Goal: Check status: Check status

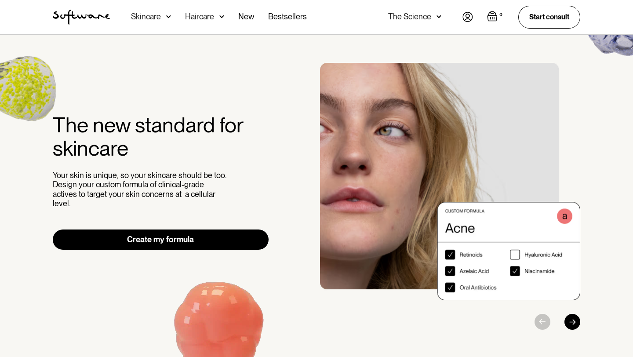
click at [430, 15] on div "The Science" at bounding box center [409, 16] width 43 height 9
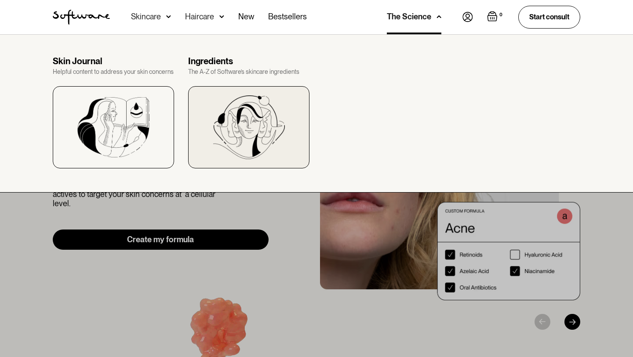
click at [219, 117] on img at bounding box center [249, 127] width 72 height 64
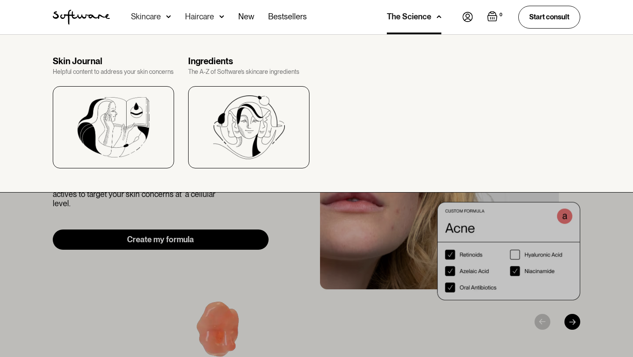
click at [462, 12] on img at bounding box center [467, 17] width 11 height 10
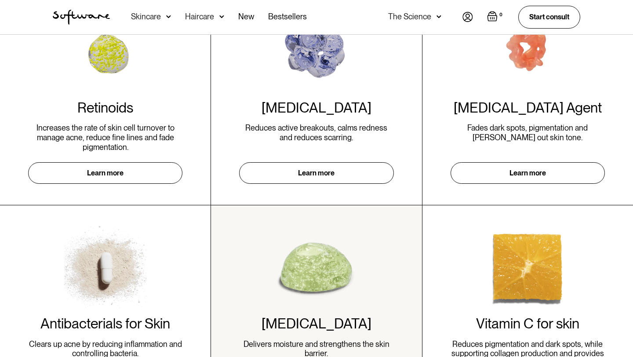
scroll to position [532, 0]
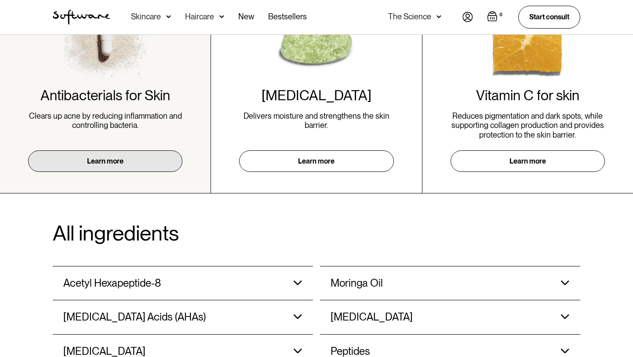
click at [138, 165] on link "Learn more" at bounding box center [105, 161] width 154 height 22
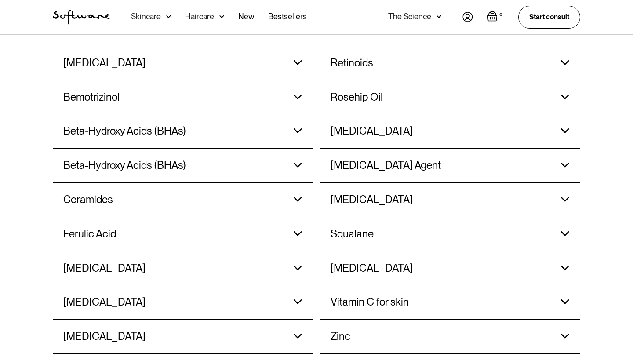
scroll to position [870, 0]
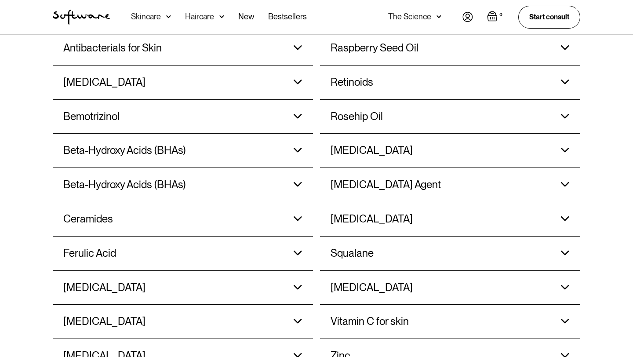
click at [463, 15] on img at bounding box center [467, 17] width 11 height 10
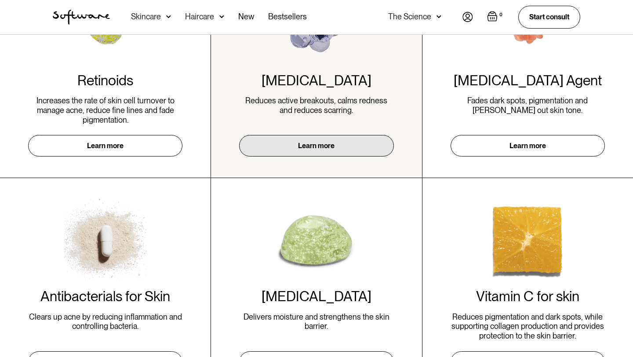
scroll to position [260, 0]
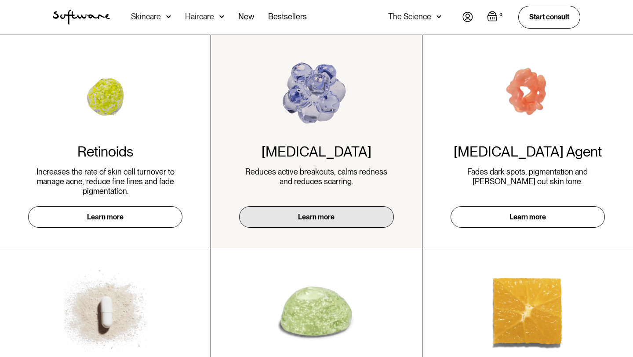
click at [334, 214] on link "Learn more" at bounding box center [316, 217] width 154 height 22
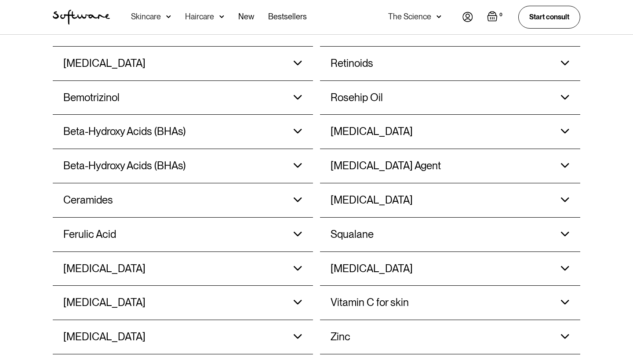
scroll to position [883, 0]
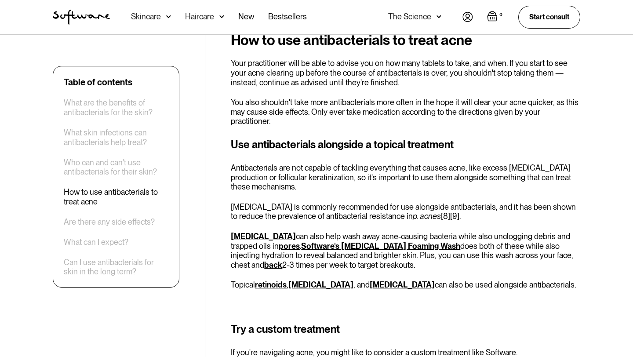
scroll to position [1103, 0]
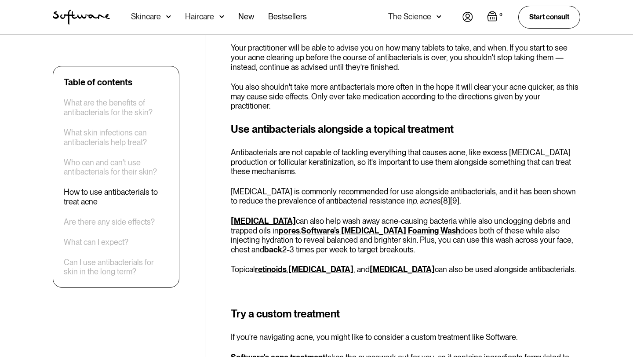
click at [263, 160] on p "Antibacterials are not capable of tackling everything that causes acne, like ex…" at bounding box center [405, 162] width 349 height 29
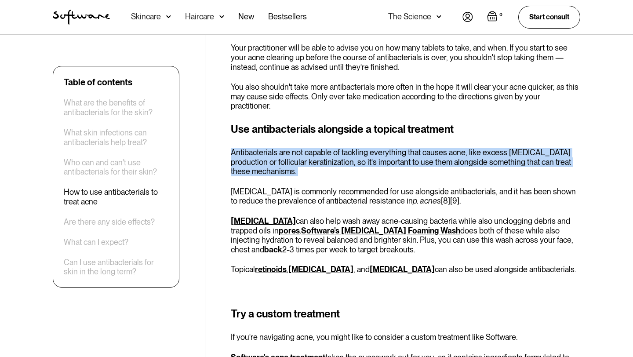
click at [263, 160] on p "Antibacterials are not capable of tackling everything that causes acne, like ex…" at bounding box center [405, 162] width 349 height 29
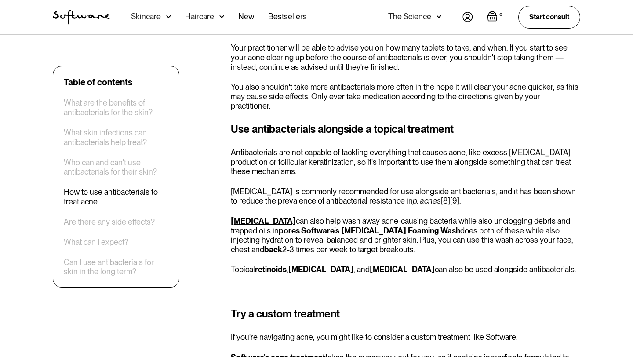
click at [263, 160] on p "Antibacterials are not capable of tackling everything that causes acne, like ex…" at bounding box center [405, 162] width 349 height 29
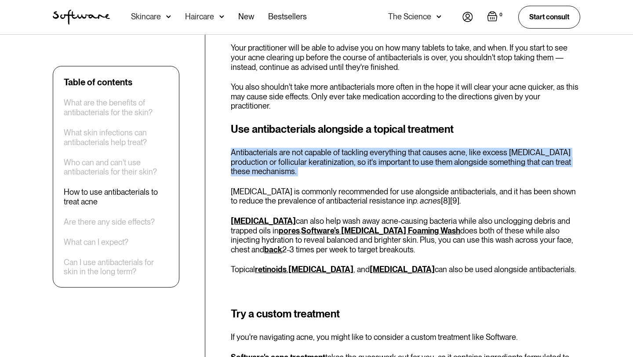
click at [263, 160] on p "Antibacterials are not capable of tackling everything that causes acne, like ex…" at bounding box center [405, 162] width 349 height 29
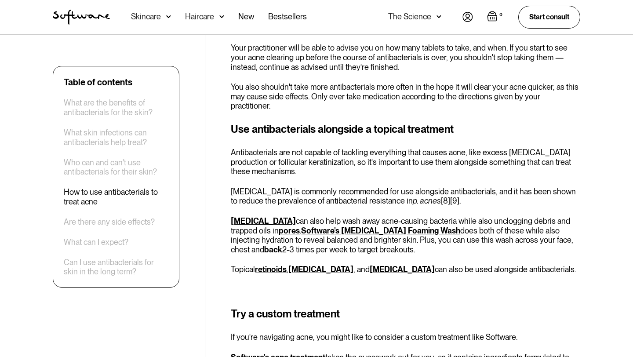
click at [263, 160] on p "Antibacterials are not capable of tackling everything that causes acne, like ex…" at bounding box center [405, 162] width 349 height 29
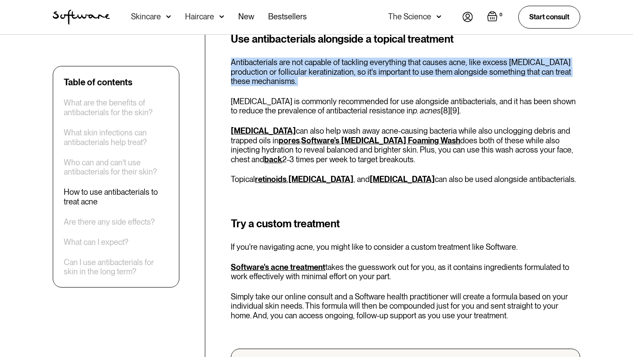
scroll to position [1224, 0]
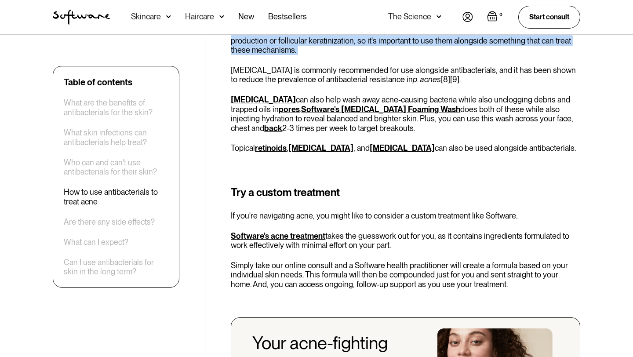
click at [298, 231] on link "Software's acne treatment" at bounding box center [278, 235] width 94 height 9
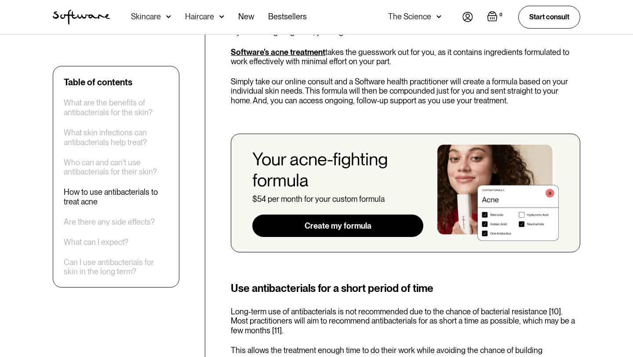
scroll to position [1410, 0]
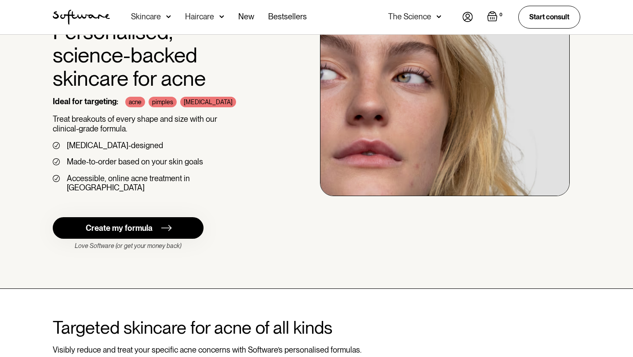
scroll to position [58, 0]
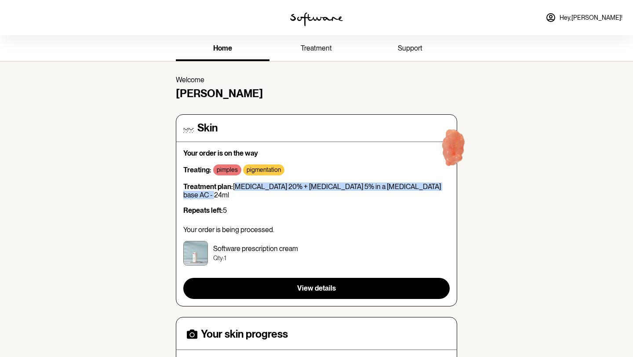
drag, startPoint x: 236, startPoint y: 188, endPoint x: 448, endPoint y: 189, distance: 211.4
click at [448, 189] on p "Treatment plan: Azelaic Acid 20% + Niacinamide 5% in a Hyaluronic Acid base AC …" at bounding box center [316, 190] width 266 height 17
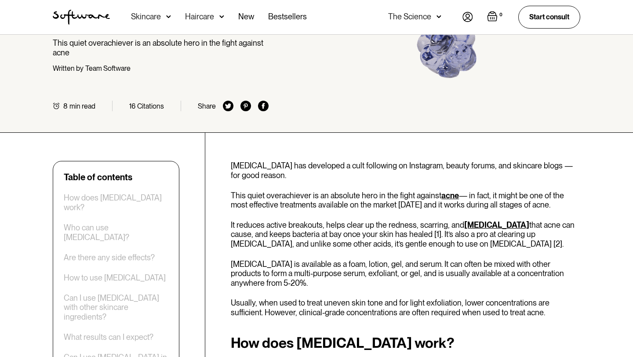
scroll to position [85, 0]
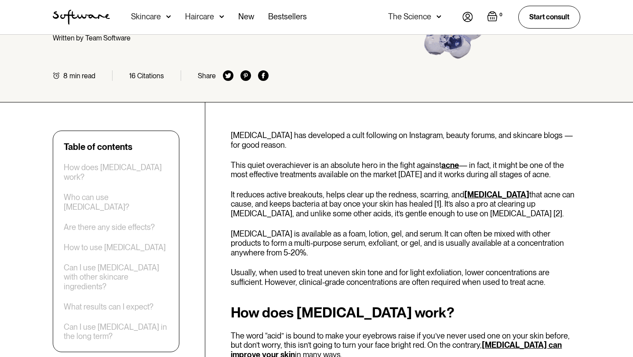
click at [418, 238] on p "[MEDICAL_DATA] is available as a foam, lotion, gel, and serum. It can often be …" at bounding box center [405, 243] width 349 height 29
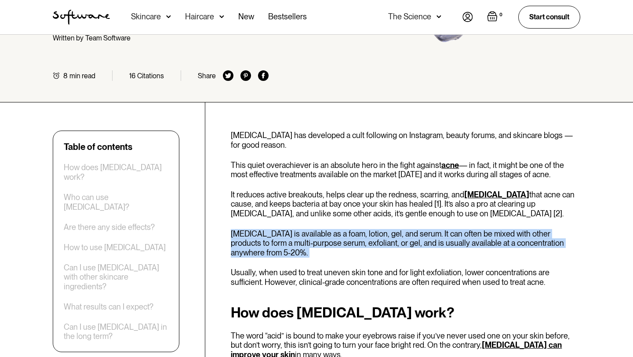
click at [394, 205] on p "It reduces active breakouts, helps clear up the redness, scarring, and hyperpig…" at bounding box center [405, 204] width 349 height 29
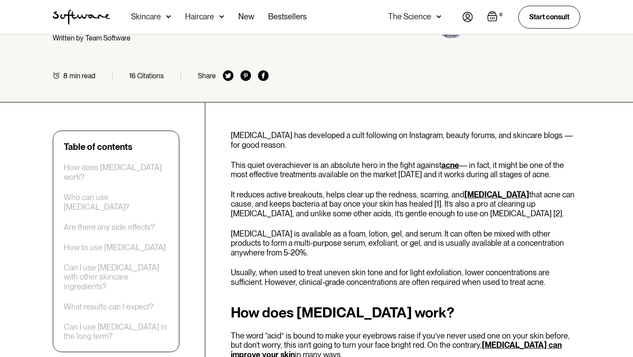
click at [394, 205] on p "It reduces active breakouts, helps clear up the redness, scarring, and hyperpig…" at bounding box center [405, 204] width 349 height 29
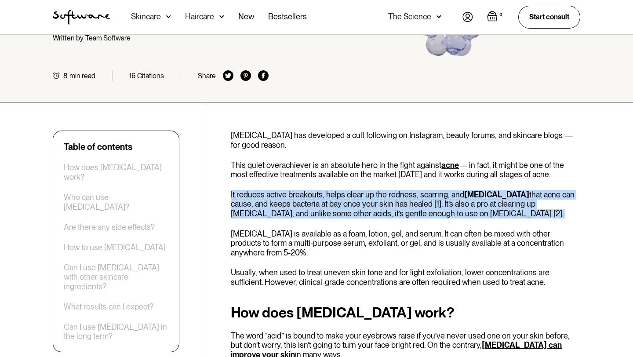
click at [353, 167] on p "This quiet overachiever is an absolute hero in the fight against acne — in fact…" at bounding box center [405, 169] width 349 height 19
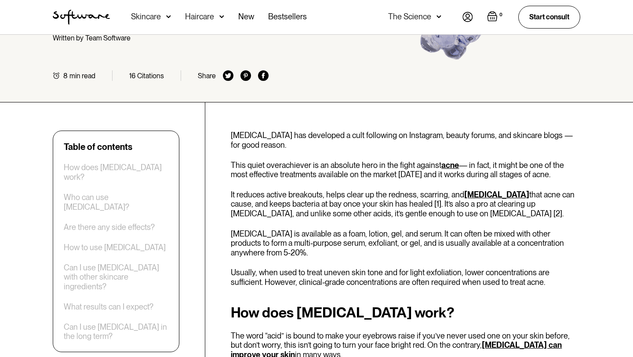
click at [353, 167] on p "This quiet overachiever is an absolute hero in the fight against acne — in fact…" at bounding box center [405, 169] width 349 height 19
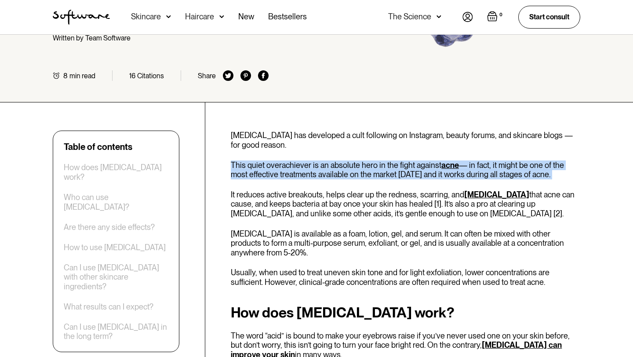
click at [359, 176] on p "This quiet overachiever is an absolute hero in the fight against acne — in fact…" at bounding box center [405, 169] width 349 height 19
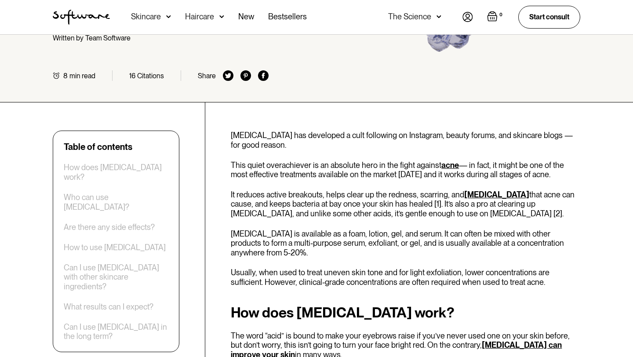
click at [359, 176] on p "This quiet overachiever is an absolute hero in the fight against acne — in fact…" at bounding box center [405, 169] width 349 height 19
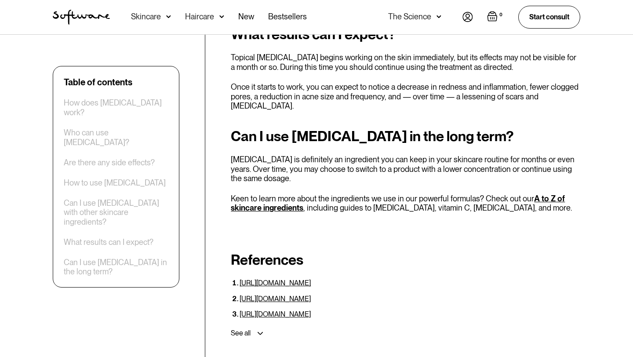
scroll to position [2112, 0]
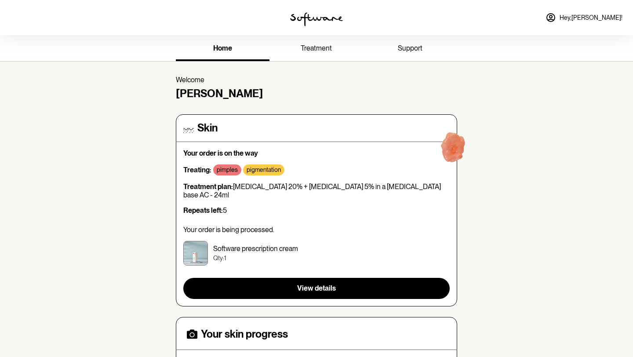
click at [308, 44] on span "treatment" at bounding box center [316, 48] width 31 height 8
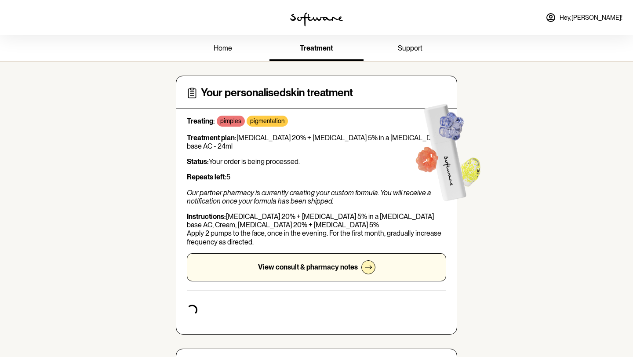
click at [346, 263] on p "View consult & pharmacy notes" at bounding box center [308, 267] width 100 height 8
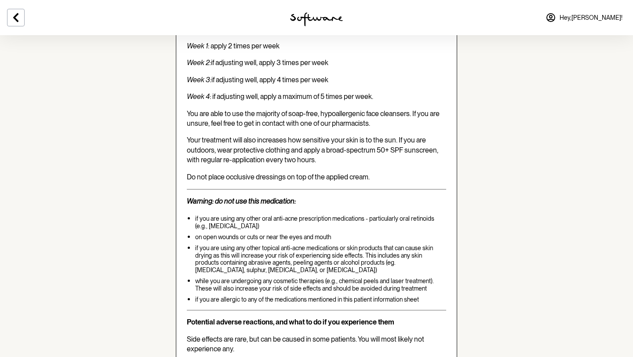
scroll to position [1396, 0]
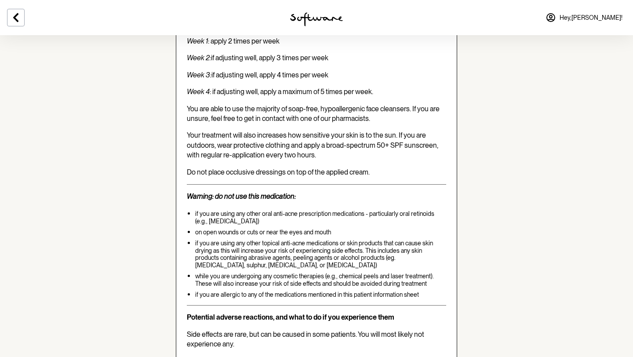
click at [383, 210] on p "if you are using any other oral anti-acne prescription medications - particular…" at bounding box center [320, 217] width 251 height 15
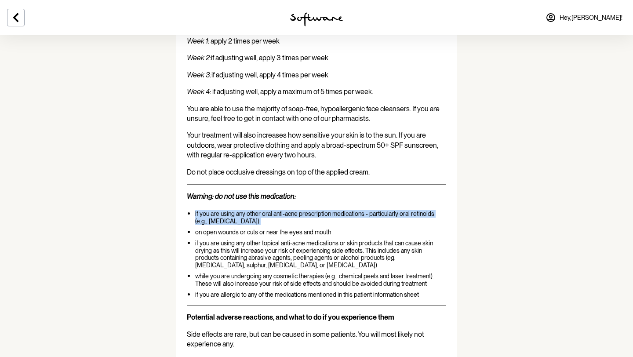
click at [397, 240] on p "if you are using any other topical anti-acne medications or skin products that …" at bounding box center [320, 254] width 251 height 29
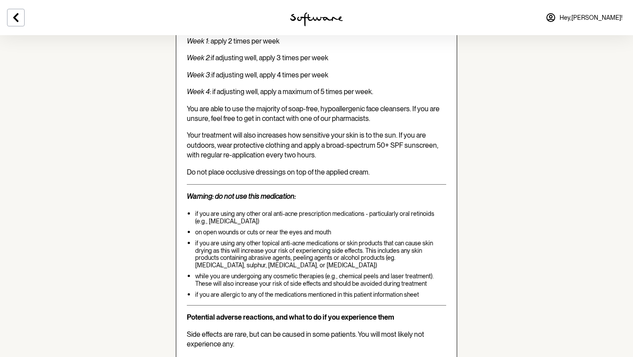
click at [397, 240] on p "if you are using any other topical anti-acne medications or skin products that …" at bounding box center [320, 254] width 251 height 29
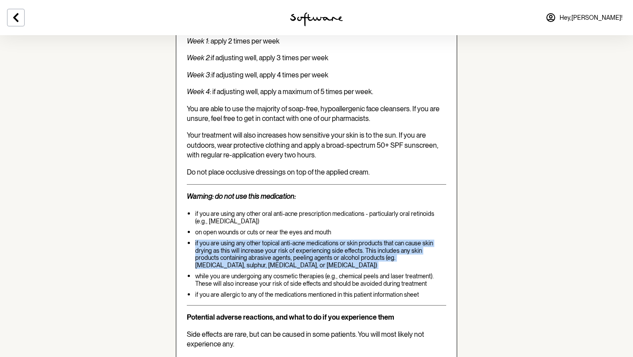
click at [409, 272] on p "while you are undergoing any cosmetic therapies (e.g., chemical peels and laser…" at bounding box center [320, 279] width 251 height 15
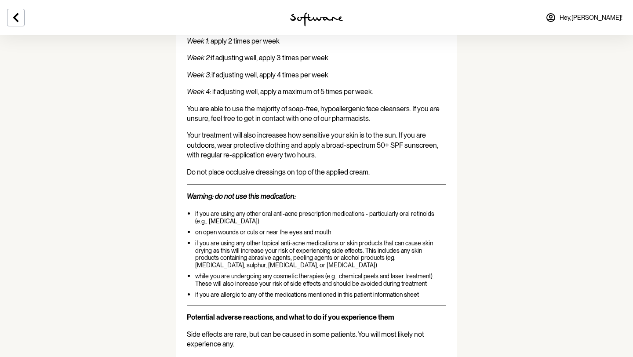
click at [409, 272] on p "while you are undergoing any cosmetic therapies (e.g., chemical peels and laser…" at bounding box center [320, 279] width 251 height 15
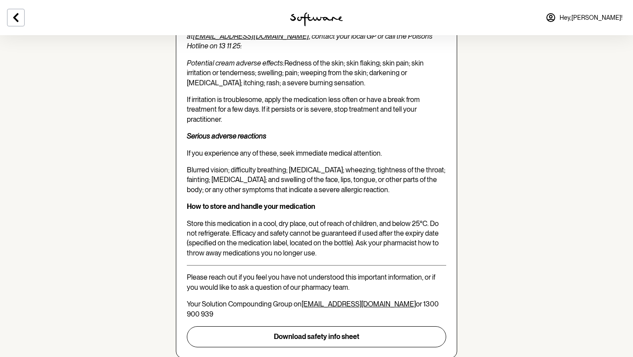
scroll to position [1731, 0]
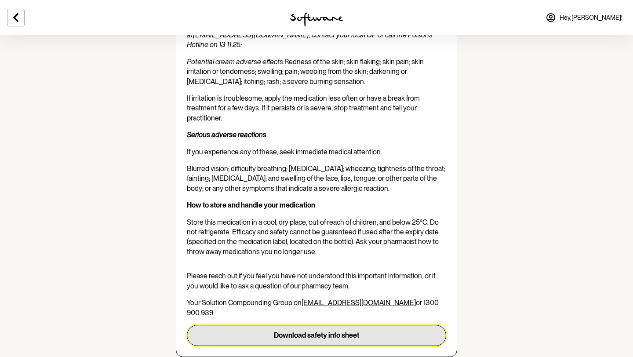
click at [348, 331] on div "Download safety info sheet" at bounding box center [316, 335] width 85 height 8
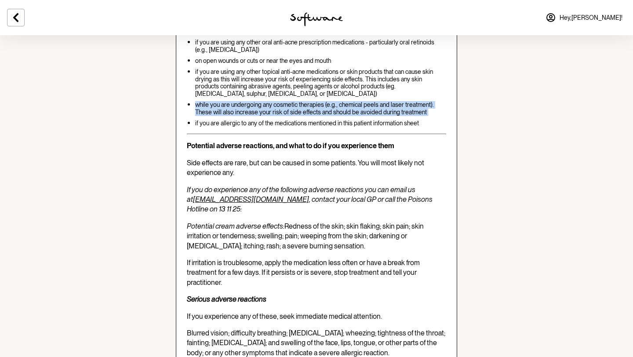
scroll to position [1568, 0]
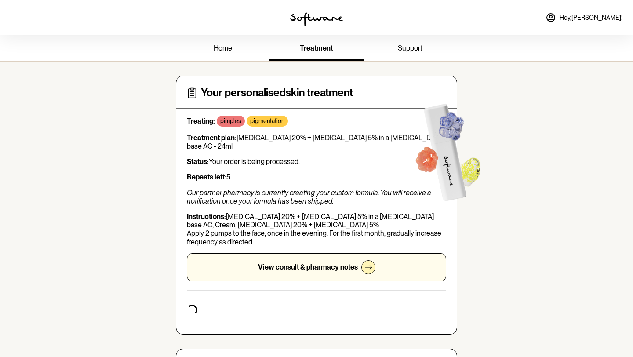
click at [410, 49] on span "support" at bounding box center [410, 48] width 25 height 8
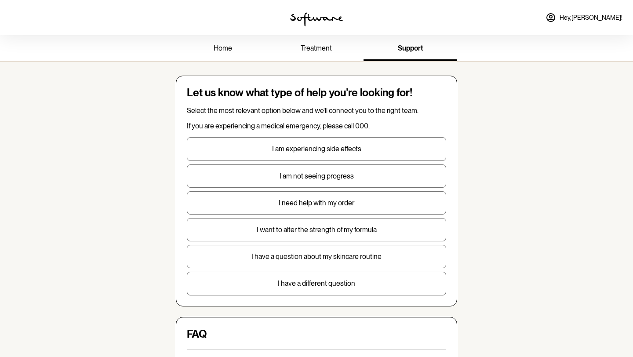
click at [245, 51] on link "home" at bounding box center [223, 49] width 94 height 24
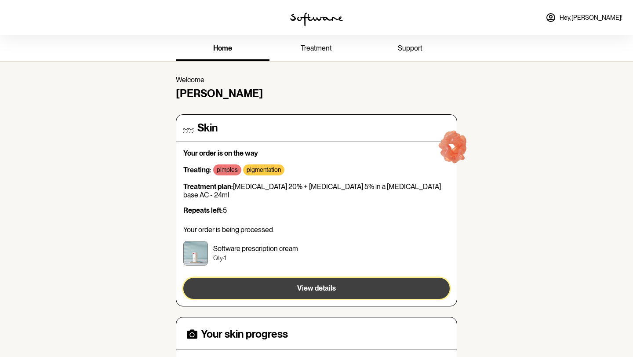
click at [367, 283] on button "View details" at bounding box center [316, 288] width 266 height 21
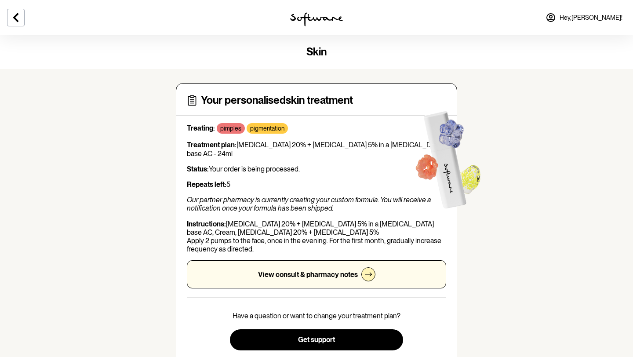
click at [369, 203] on p "Our partner pharmacy is currently creating your custom formula. You will receiv…" at bounding box center [316, 204] width 259 height 17
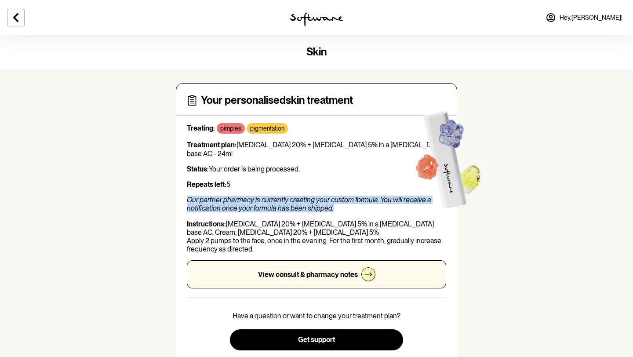
click at [369, 232] on p "Instructions: [MEDICAL_DATA] 20% + [MEDICAL_DATA] 5% in a [MEDICAL_DATA] base A…" at bounding box center [316, 237] width 259 height 34
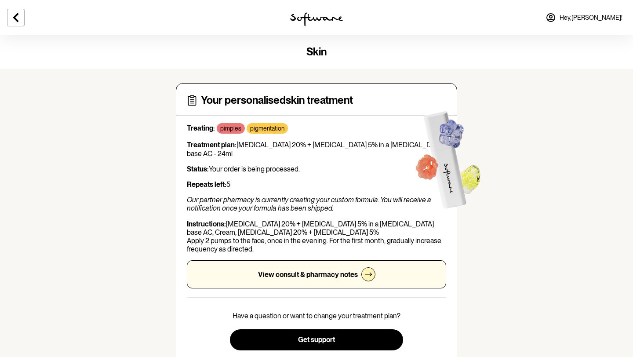
click at [369, 232] on p "Instructions: [MEDICAL_DATA] 20% + [MEDICAL_DATA] 5% in a [MEDICAL_DATA] base A…" at bounding box center [316, 237] width 259 height 34
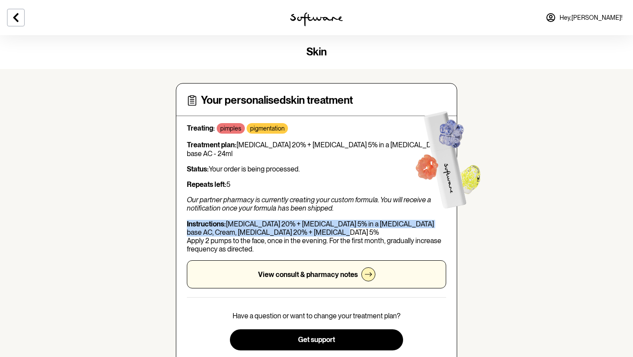
click at [339, 227] on p "Instructions: [MEDICAL_DATA] 20% + [MEDICAL_DATA] 5% in a [MEDICAL_DATA] base A…" at bounding box center [316, 237] width 259 height 34
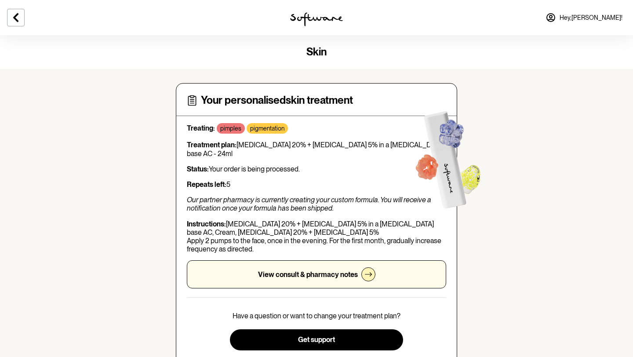
click at [339, 227] on p "Instructions: [MEDICAL_DATA] 20% + [MEDICAL_DATA] 5% in a [MEDICAL_DATA] base A…" at bounding box center [316, 237] width 259 height 34
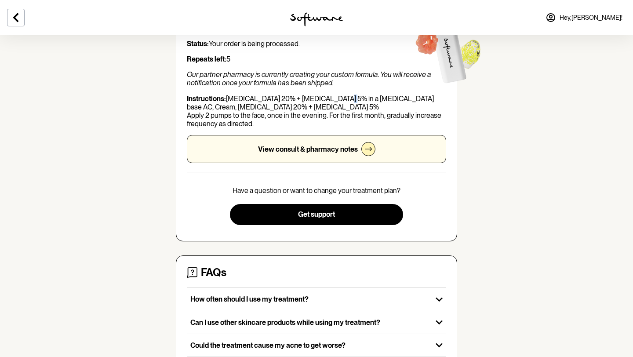
scroll to position [210, 0]
